Goal: Transaction & Acquisition: Book appointment/travel/reservation

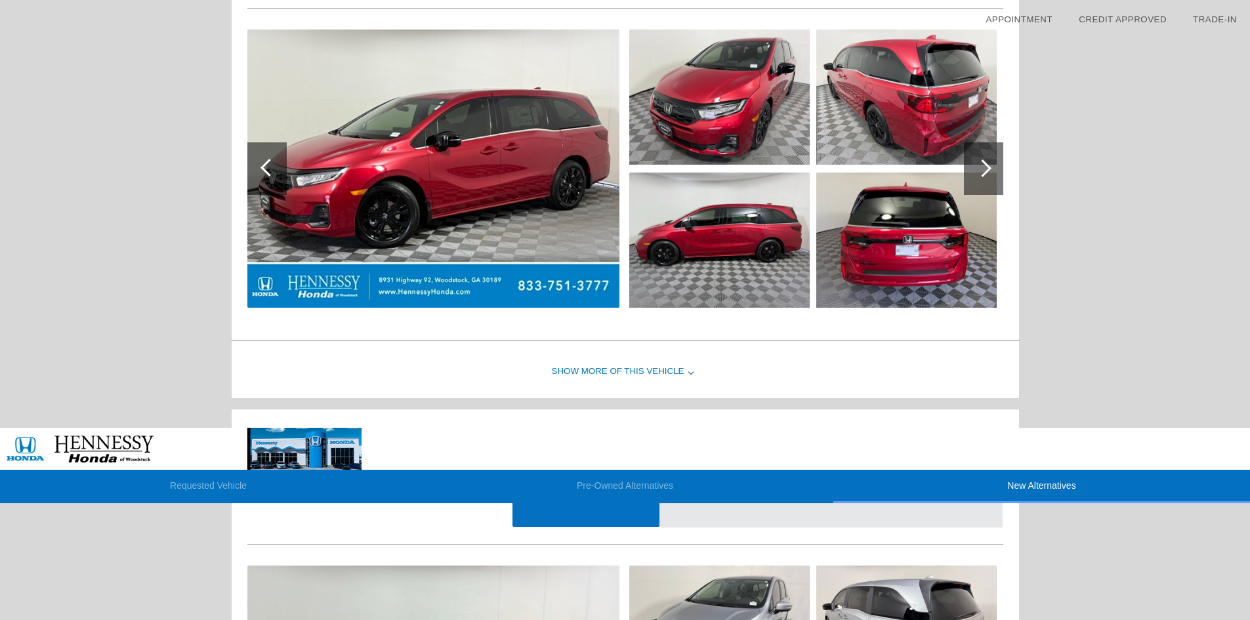
scroll to position [1447, 0]
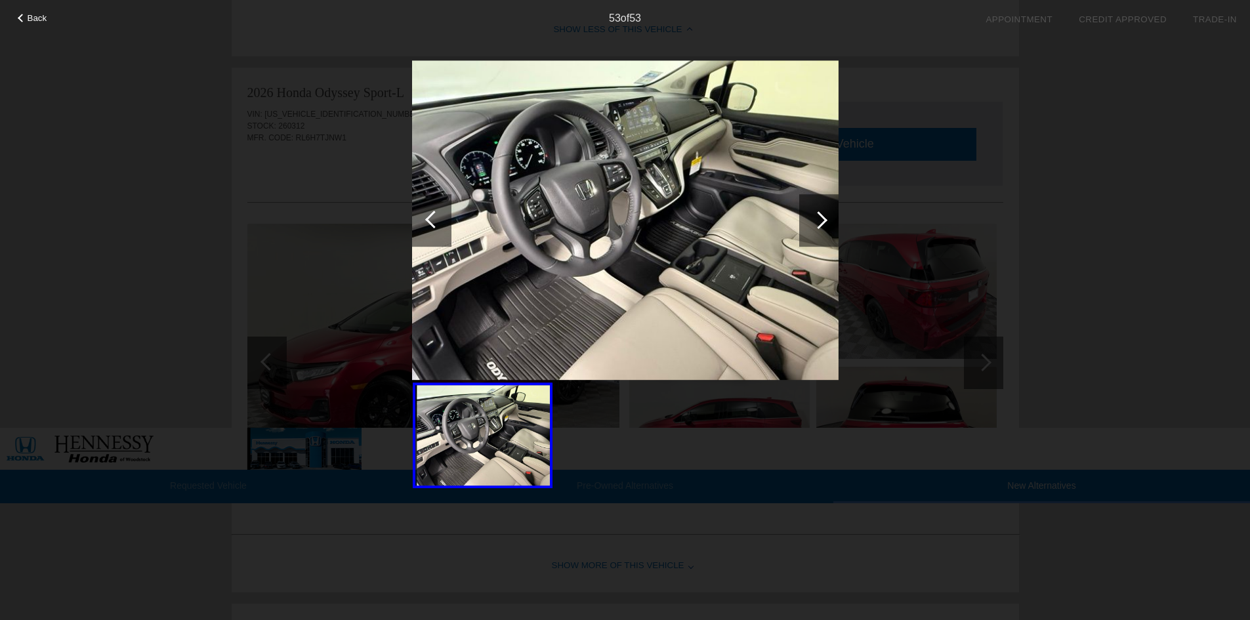
click at [826, 216] on div at bounding box center [818, 220] width 39 height 53
click at [816, 219] on div at bounding box center [819, 220] width 18 height 18
click at [1091, 211] on div "Back 53 of 53" at bounding box center [625, 310] width 1250 height 620
click at [30, 16] on span "Back" at bounding box center [38, 18] width 20 height 10
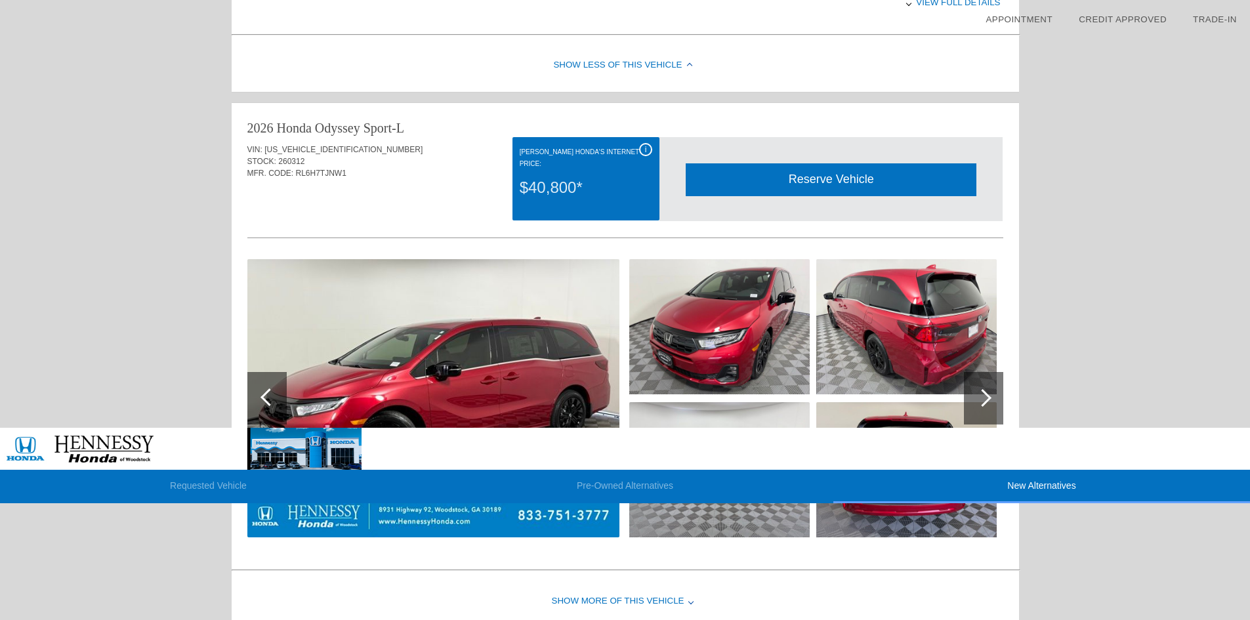
scroll to position [1185, 0]
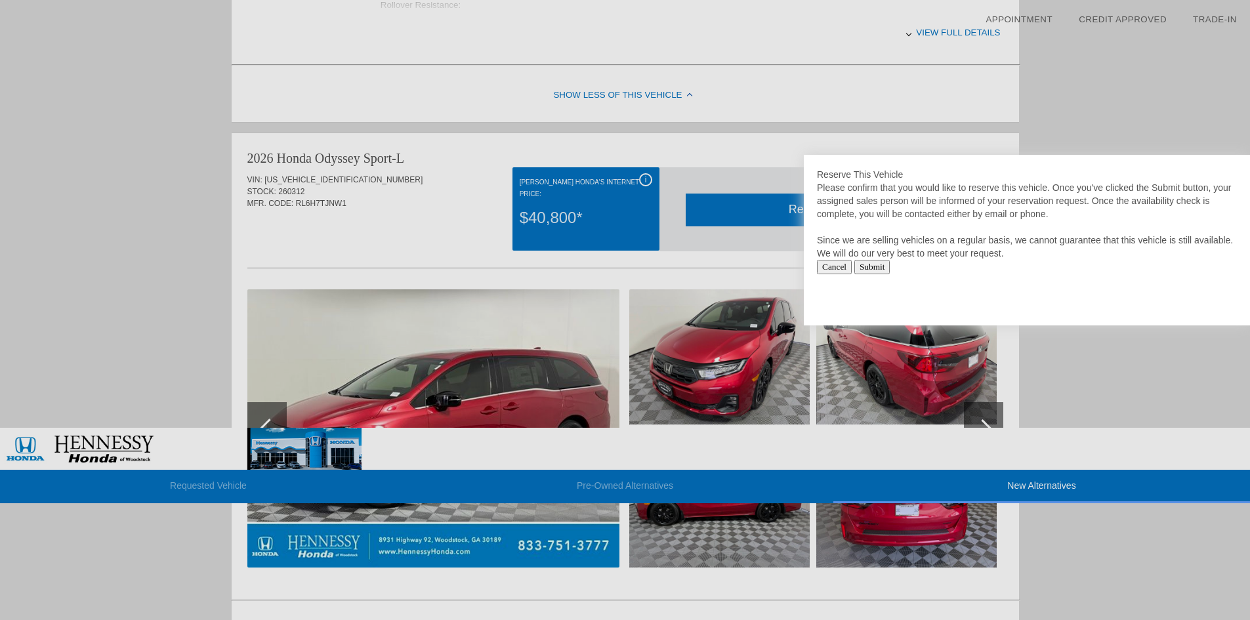
click at [990, 362] on div at bounding box center [625, 310] width 1250 height 620
